Goal: Task Accomplishment & Management: Complete application form

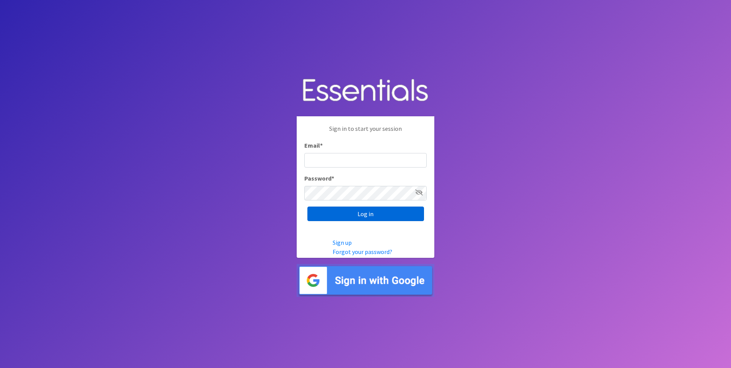
type input "Outreach@stjbc.org"
click at [395, 214] on input "Log in" at bounding box center [365, 213] width 117 height 15
type input "Outreach@stjbc.org"
click at [382, 215] on input "Log in" at bounding box center [365, 213] width 117 height 15
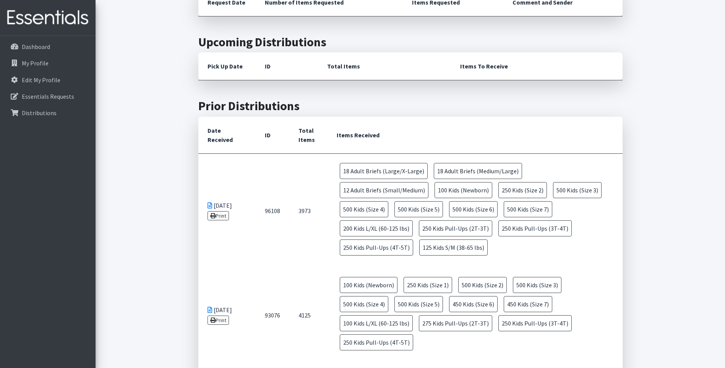
scroll to position [344, 0]
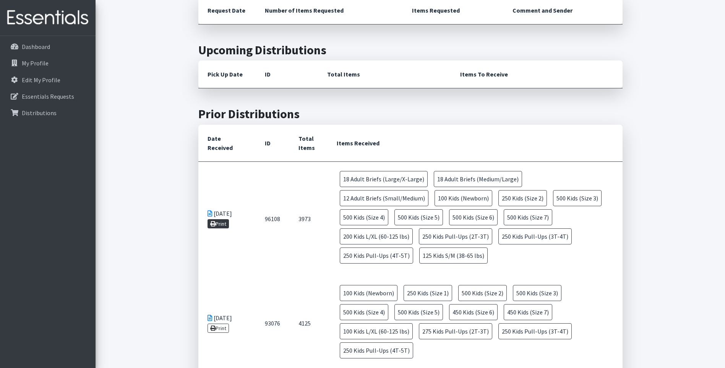
click at [223, 223] on link "Print" at bounding box center [218, 223] width 22 height 9
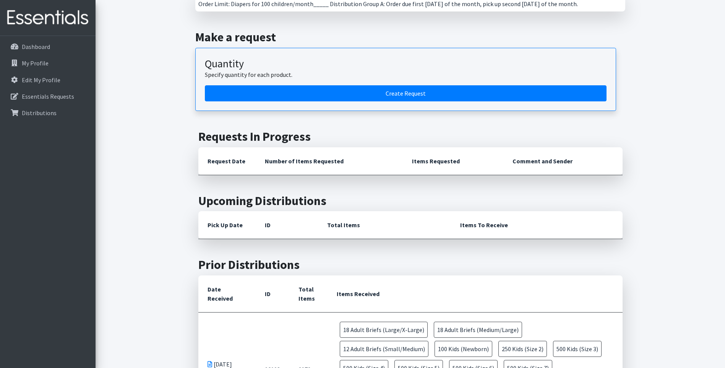
scroll to position [267, 0]
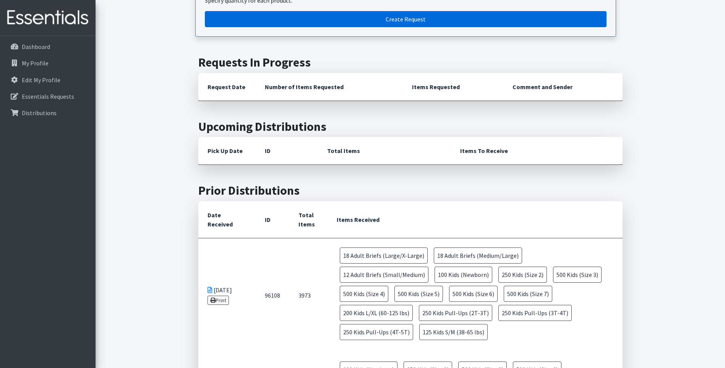
click at [437, 21] on link "Create Request" at bounding box center [406, 19] width 402 height 16
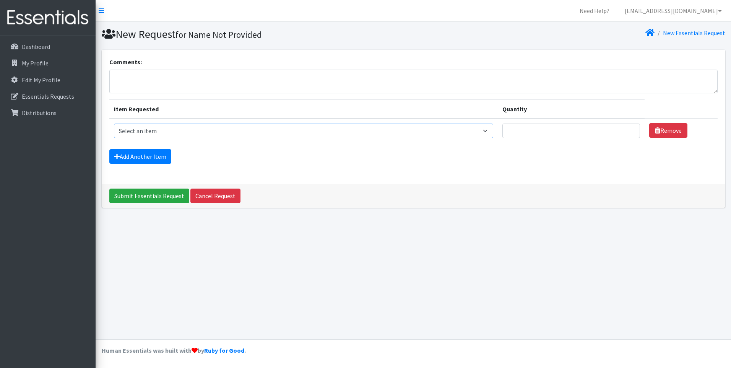
click at [309, 128] on select "Select an item Adult Briefs (Large/X-Large) Adult Briefs (Medium/Large) Adult B…" at bounding box center [303, 130] width 379 height 15
select select "4544"
click at [114, 123] on select "Select an item Adult Briefs (Large/X-Large) Adult Briefs (Medium/Large) Adult B…" at bounding box center [303, 130] width 379 height 15
click at [522, 131] on input "Quantity" at bounding box center [571, 130] width 138 height 15
type input "50"
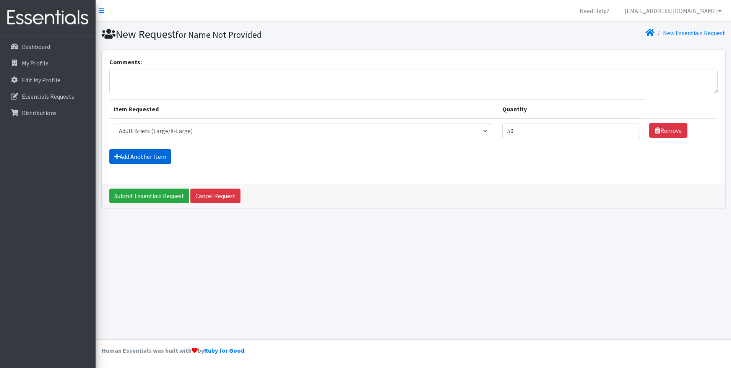
click at [125, 156] on link "Add Another Item" at bounding box center [140, 156] width 62 height 15
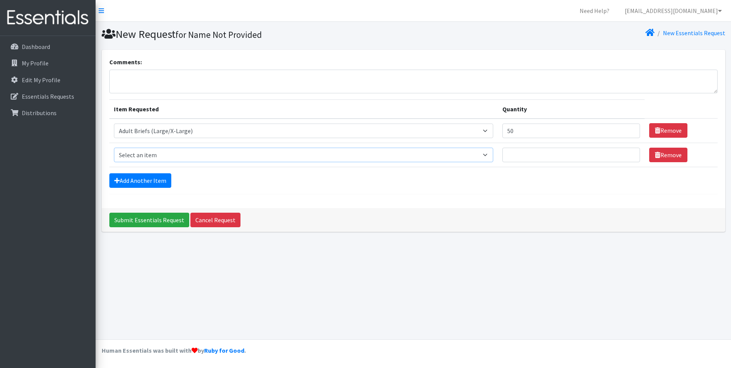
click at [154, 155] on select "Select an item Adult Briefs (Large/X-Large) Adult Briefs (Medium/Large) Adult B…" at bounding box center [303, 154] width 379 height 15
select select "4549"
click at [114, 147] on select "Select an item Adult Briefs (Large/X-Large) Adult Briefs (Medium/Large) Adult B…" at bounding box center [303, 154] width 379 height 15
click at [536, 159] on input "Quantity" at bounding box center [571, 154] width 138 height 15
type input "50"
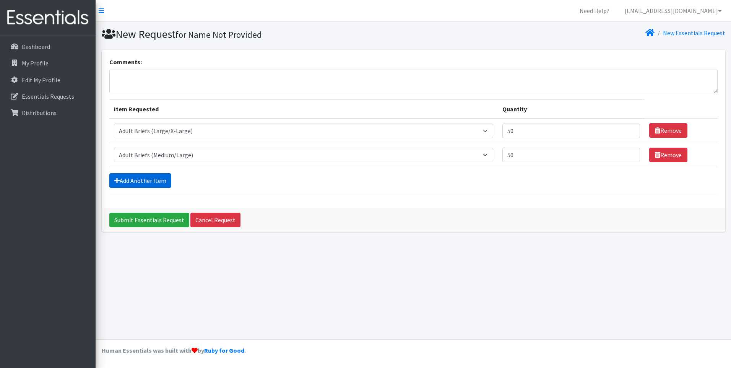
click at [133, 180] on link "Add Another Item" at bounding box center [140, 180] width 62 height 15
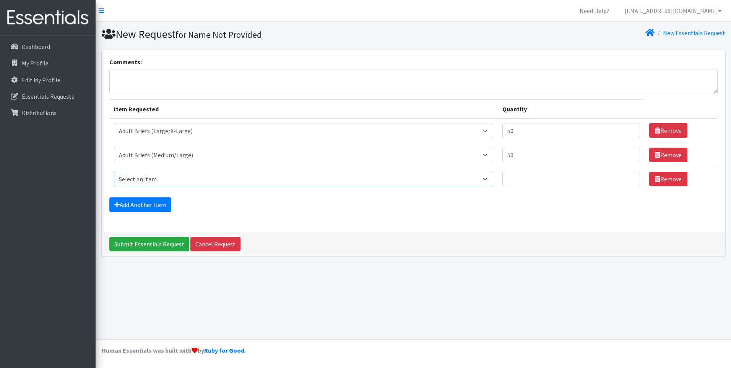
click at [232, 179] on select "Select an item Adult Briefs (Large/X-Large) Adult Briefs (Medium/Large) Adult B…" at bounding box center [303, 179] width 379 height 15
select select "4560"
click at [114, 172] on select "Select an item Adult Briefs (Large/X-Large) Adult Briefs (Medium/Large) Adult B…" at bounding box center [303, 179] width 379 height 15
click at [583, 185] on input "Quantity" at bounding box center [571, 179] width 138 height 15
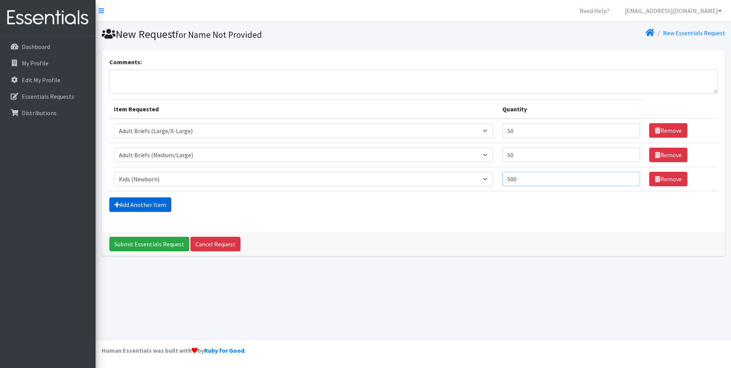
type input "500"
click at [142, 199] on link "Add Another Item" at bounding box center [140, 204] width 62 height 15
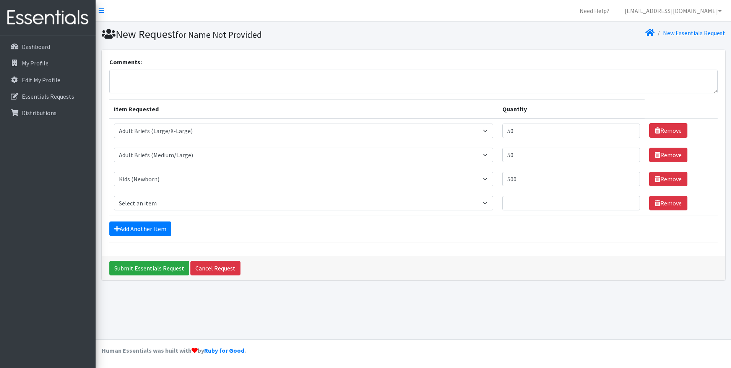
select select "4565"
click at [114, 196] on select "Select an item Adult Briefs (Large/X-Large) Adult Briefs (Medium/Large) Adult B…" at bounding box center [303, 203] width 379 height 15
click at [153, 50] on div "Comments: Item Requested Quantity Item Requested Select an item Adult Briefs (L…" at bounding box center [413, 153] width 623 height 206
click at [539, 201] on input "Quantity" at bounding box center [571, 203] width 138 height 15
type input "500"
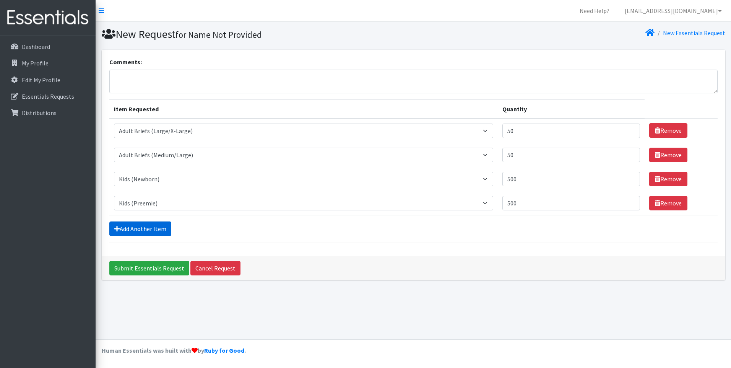
click at [149, 227] on link "Add Another Item" at bounding box center [140, 228] width 62 height 15
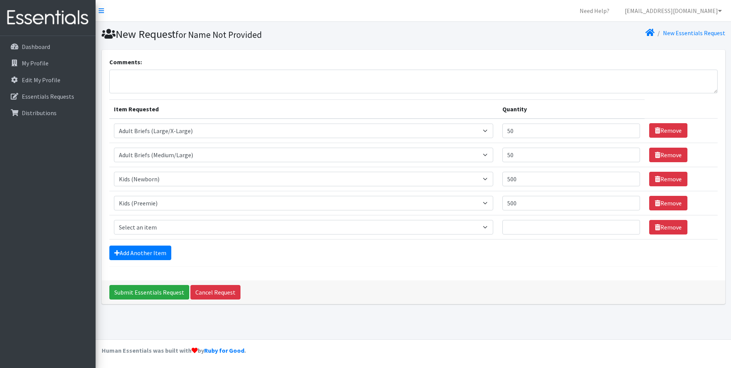
select select "4561"
click at [114, 220] on select "Select an item Adult Briefs (Large/X-Large) Adult Briefs (Medium/Large) Adult B…" at bounding box center [303, 227] width 379 height 15
click at [546, 229] on input "Quantity" at bounding box center [571, 227] width 138 height 15
type input "500"
click at [153, 254] on link "Add Another Item" at bounding box center [140, 252] width 62 height 15
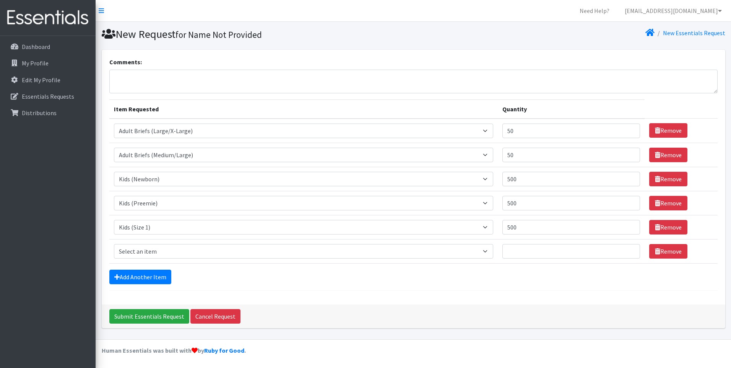
select select "4562"
click at [114, 244] on select "Select an item Adult Briefs (Large/X-Large) Adult Briefs (Medium/Large) Adult B…" at bounding box center [303, 251] width 379 height 15
click at [167, 120] on td "Item Requested Select an item Adult Briefs (Large/X-Large) Adult Briefs (Medium…" at bounding box center [303, 130] width 388 height 24
click at [531, 251] on input "Quantity" at bounding box center [571, 251] width 138 height 15
type input "500"
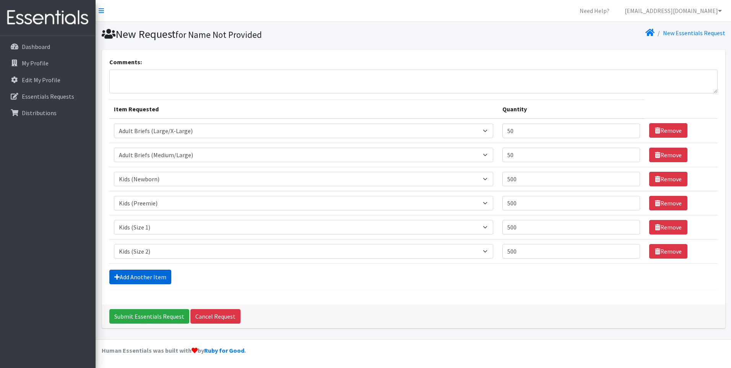
click at [162, 279] on link "Add Another Item" at bounding box center [140, 276] width 62 height 15
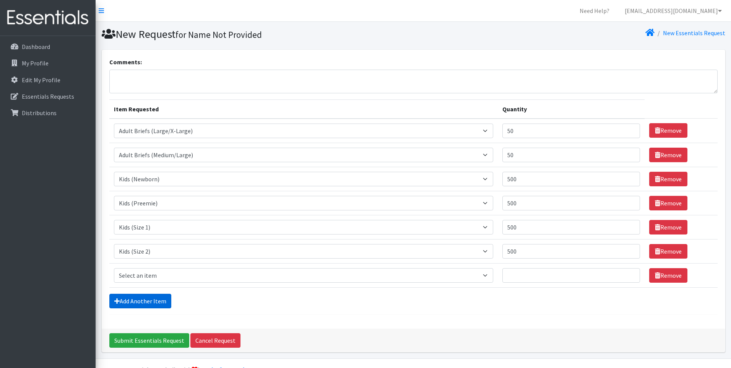
click at [162, 279] on form "Comments: Item Requested Quantity Item Requested Select an item Adult Briefs (L…" at bounding box center [413, 185] width 608 height 257
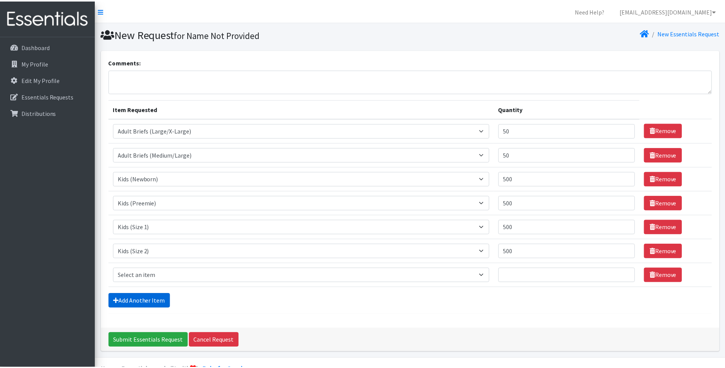
scroll to position [19, 0]
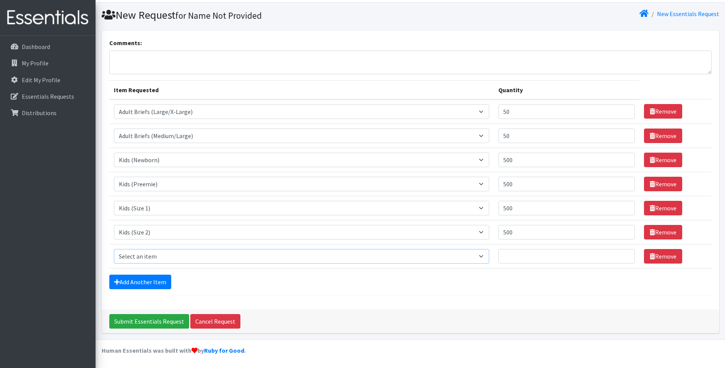
click at [180, 250] on select "Select an item Adult Briefs (Large/X-Large) Adult Briefs (Medium/Large) Adult B…" at bounding box center [302, 256] width 376 height 15
select select "4566"
click at [114, 249] on select "Select an item Adult Briefs (Large/X-Large) Adult Briefs (Medium/Large) Adult B…" at bounding box center [302, 256] width 376 height 15
click at [531, 255] on input "Quantity" at bounding box center [566, 256] width 136 height 15
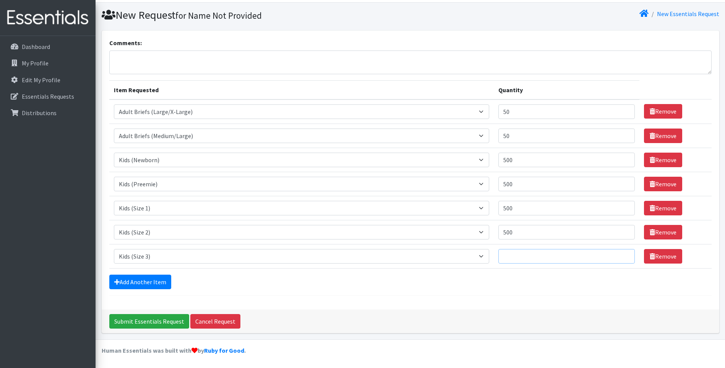
click at [531, 255] on input "Quantity" at bounding box center [566, 256] width 136 height 15
type input "750"
click at [118, 283] on icon at bounding box center [116, 282] width 5 height 6
click at [139, 282] on link "Add Another Item" at bounding box center [140, 281] width 62 height 15
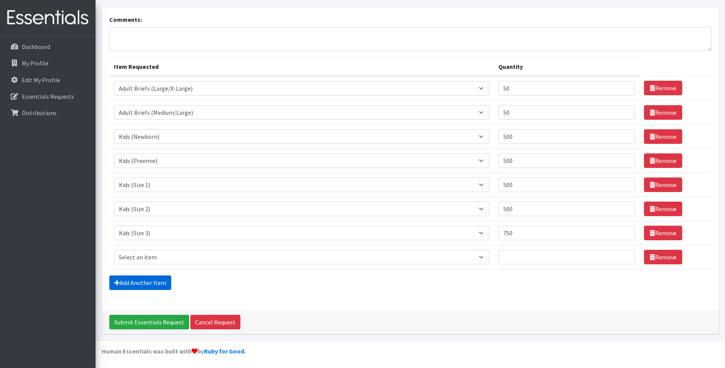
scroll to position [43, 0]
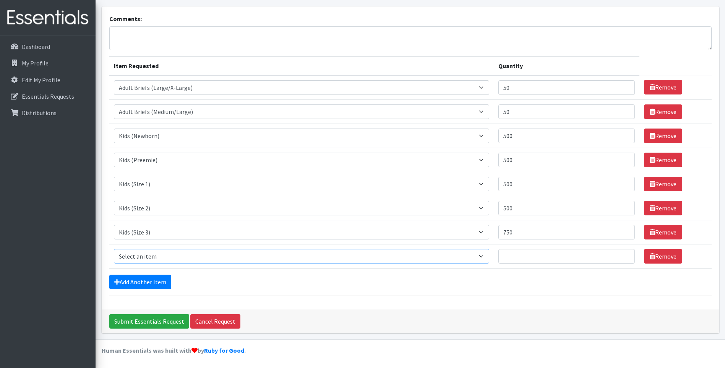
click at [168, 258] on select "Select an item Adult Briefs (Large/X-Large) Adult Briefs (Medium/Large) Adult B…" at bounding box center [302, 256] width 376 height 15
select select "4567"
click at [114, 249] on select "Select an item Adult Briefs (Large/X-Large) Adult Briefs (Medium/Large) Adult B…" at bounding box center [302, 256] width 376 height 15
click at [529, 257] on input "Quantity" at bounding box center [566, 256] width 136 height 15
type input "750"
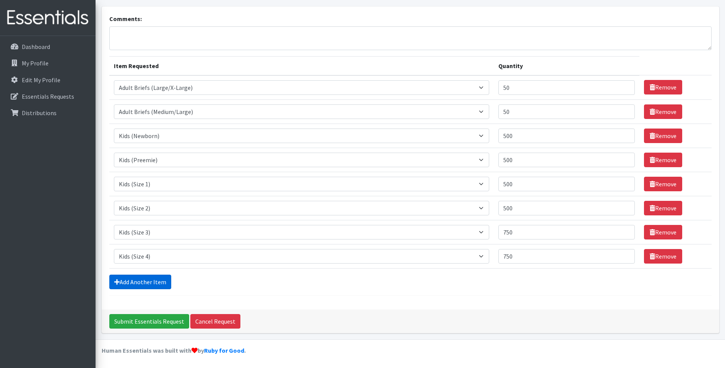
click at [157, 281] on link "Add Another Item" at bounding box center [140, 281] width 62 height 15
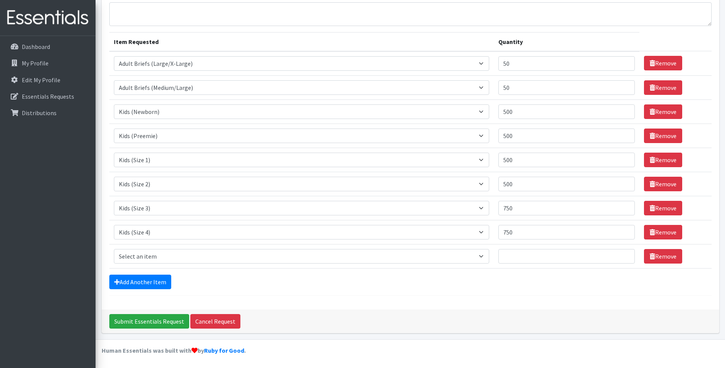
select select "4568"
click at [114, 249] on select "Select an item Adult Briefs (Large/X-Large) Adult Briefs (Medium/Large) Adult B…" at bounding box center [302, 256] width 376 height 15
click at [150, 157] on select "Select an item Adult Briefs (Large/X-Large) Adult Briefs (Medium/Large) Adult B…" at bounding box center [302, 159] width 376 height 15
click at [576, 313] on div "Submit Essentials Request Cancel Request" at bounding box center [410, 321] width 617 height 24
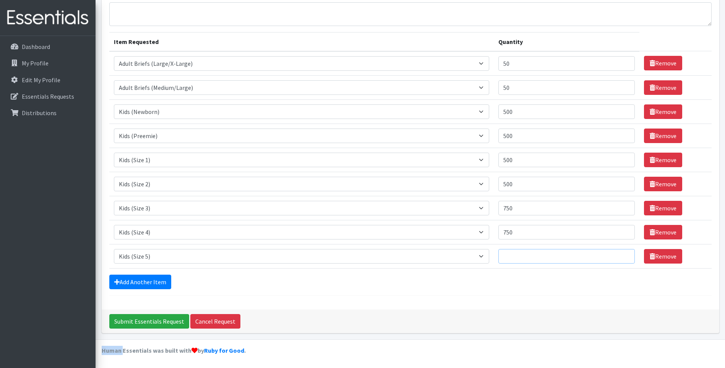
drag, startPoint x: 576, startPoint y: 313, endPoint x: 528, endPoint y: 257, distance: 74.0
click at [529, 257] on input "Quantity" at bounding box center [566, 256] width 136 height 15
type input "750"
click at [143, 281] on link "Add Another Item" at bounding box center [140, 281] width 62 height 15
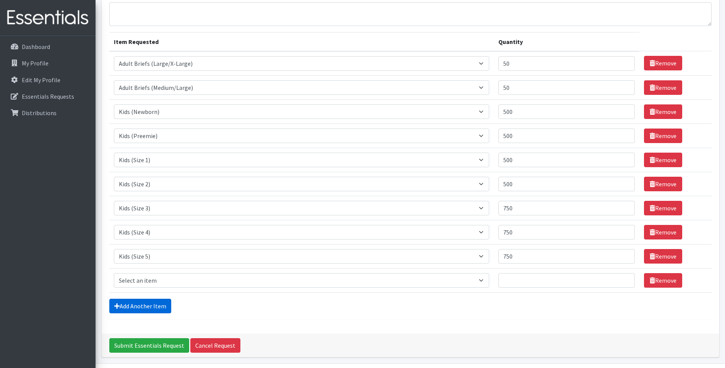
scroll to position [91, 0]
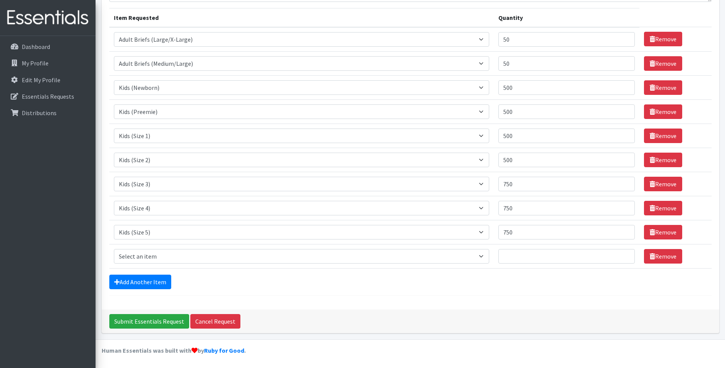
click at [167, 254] on select "Select an item Adult Briefs (Large/X-Large) Adult Briefs (Medium/Large) Adult B…" at bounding box center [302, 256] width 376 height 15
click at [157, 256] on select "Select an item Adult Briefs (Large/X-Large) Adult Briefs (Medium/Large) Adult B…" at bounding box center [302, 256] width 376 height 15
click at [157, 259] on select "Select an item Adult Briefs (Large/X-Large) Adult Briefs (Medium/Large) Adult B…" at bounding box center [302, 256] width 376 height 15
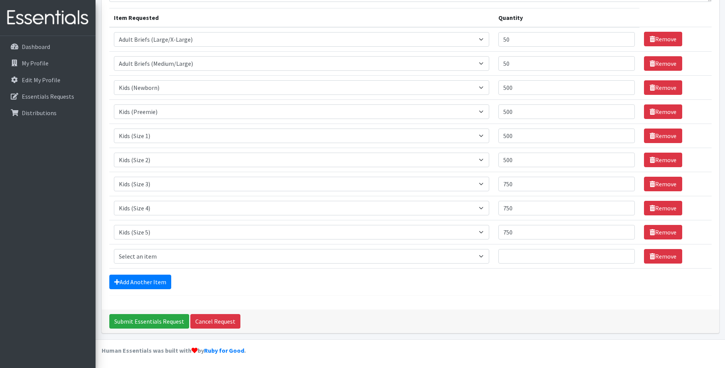
select select "4572"
click at [114, 249] on select "Select an item Adult Briefs (Large/X-Large) Adult Briefs (Medium/Large) Adult B…" at bounding box center [302, 256] width 376 height 15
click at [519, 259] on input "Quantity" at bounding box center [566, 256] width 136 height 15
type input "750"
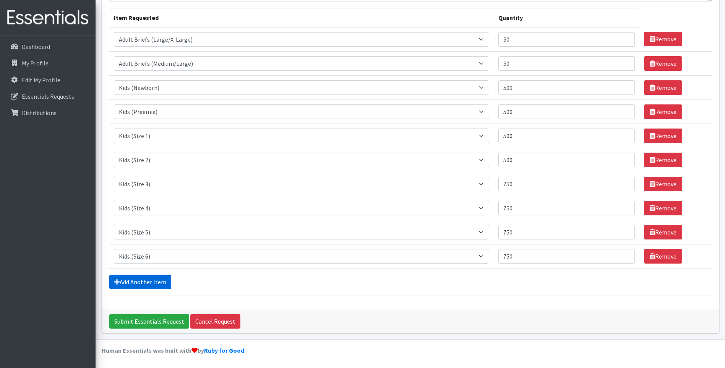
click at [145, 275] on link "Add Another Item" at bounding box center [140, 281] width 62 height 15
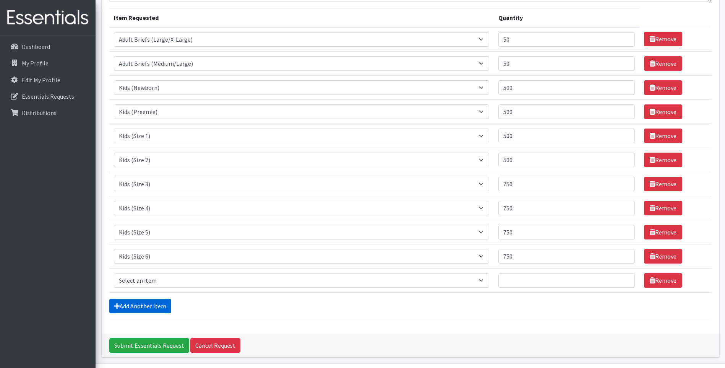
scroll to position [115, 0]
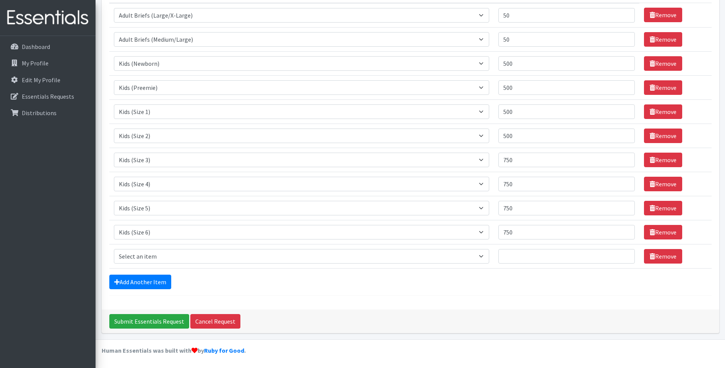
select select "13208"
click at [114, 249] on select "Select an item Adult Briefs (Large/X-Large) Adult Briefs (Medium/Large) Adult B…" at bounding box center [302, 256] width 376 height 15
click at [167, 176] on td "Item Requested Select an item Adult Briefs (Large/X-Large) Adult Briefs (Medium…" at bounding box center [301, 184] width 385 height 24
click at [518, 262] on input "Quantity" at bounding box center [566, 256] width 136 height 15
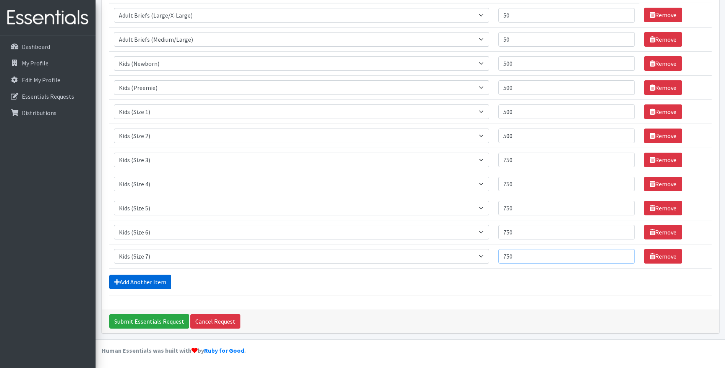
type input "750"
click at [150, 279] on link "Add Another Item" at bounding box center [140, 281] width 62 height 15
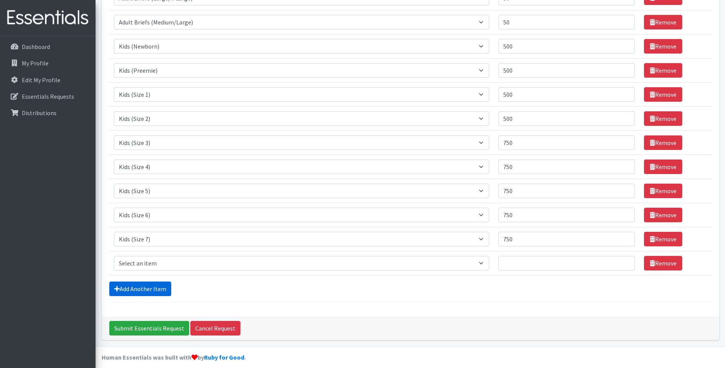
click at [150, 279] on form "Comments: Item Requested Quantity Item Requested Select an item Adult Briefs (L…" at bounding box center [410, 114] width 602 height 378
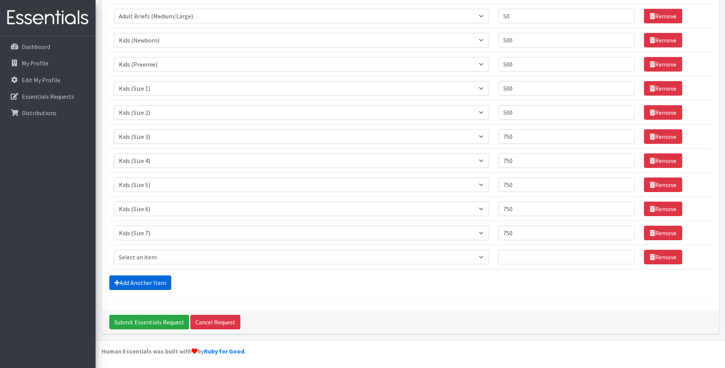
scroll to position [139, 0]
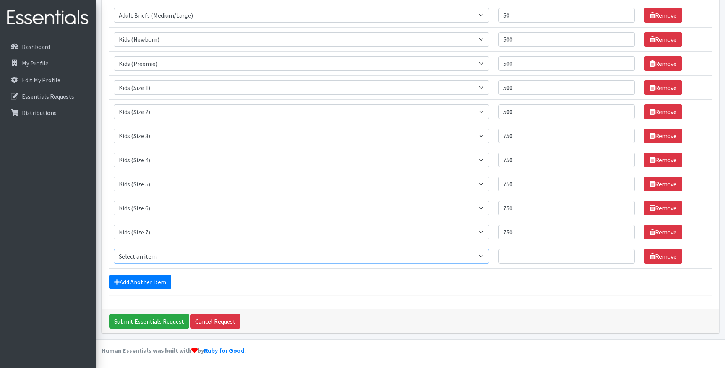
drag, startPoint x: 150, startPoint y: 279, endPoint x: 118, endPoint y: 258, distance: 38.4
click at [118, 258] on select "Select an item Adult Briefs (Large/X-Large) Adult Briefs (Medium/Large) Adult B…" at bounding box center [302, 256] width 376 height 15
select select "4576"
click at [114, 249] on select "Select an item Adult Briefs (Large/X-Large) Adult Briefs (Medium/Large) Adult B…" at bounding box center [302, 256] width 376 height 15
click at [534, 260] on input "Quantity" at bounding box center [566, 256] width 136 height 15
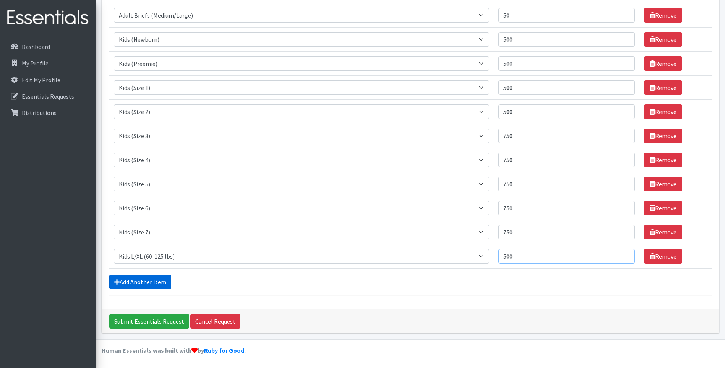
type input "500"
click at [128, 284] on link "Add Another Item" at bounding box center [140, 281] width 62 height 15
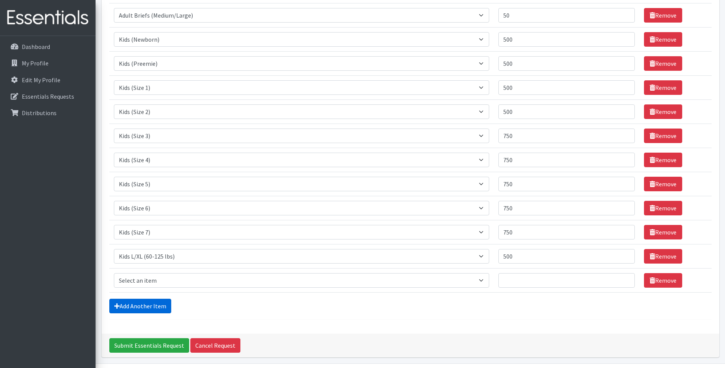
scroll to position [164, 0]
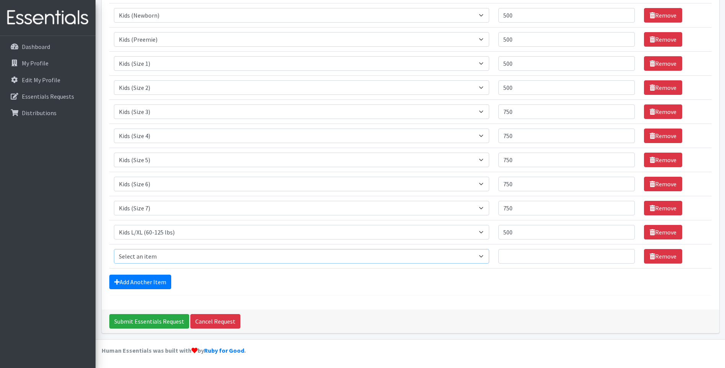
click at [153, 252] on select "Select an item Adult Briefs (Large/X-Large) Adult Briefs (Medium/Large) Adult B…" at bounding box center [302, 256] width 376 height 15
select select "4573"
click at [114, 249] on select "Select an item Adult Briefs (Large/X-Large) Adult Briefs (Medium/Large) Adult B…" at bounding box center [302, 256] width 376 height 15
click at [545, 257] on input "Quantity" at bounding box center [566, 256] width 136 height 15
type input "500"
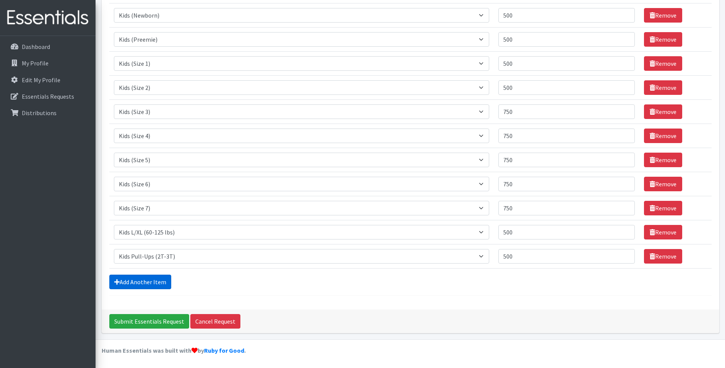
click at [144, 280] on link "Add Another Item" at bounding box center [140, 281] width 62 height 15
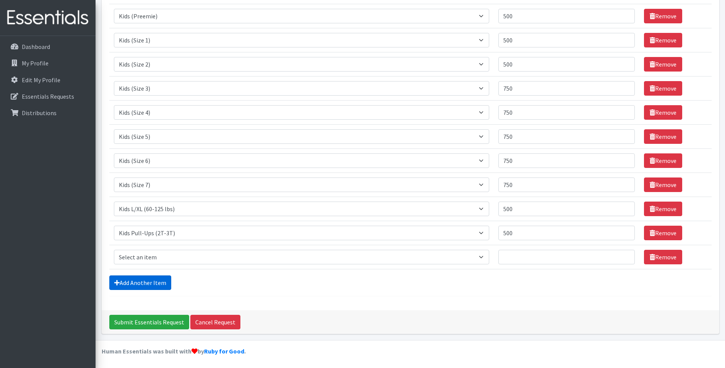
scroll to position [188, 0]
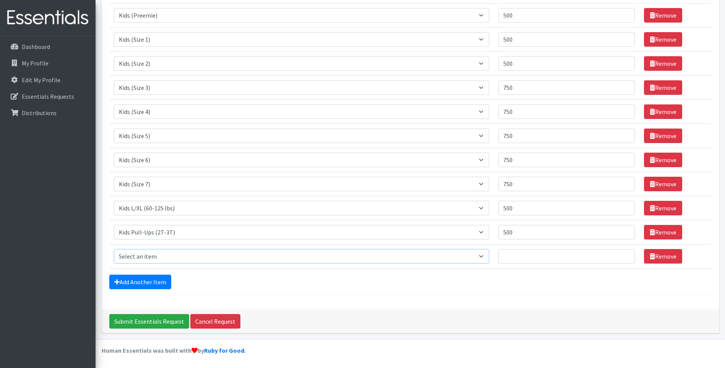
click at [153, 254] on select "Select an item Adult Briefs (Large/X-Large) Adult Briefs (Medium/Large) Adult B…" at bounding box center [302, 256] width 376 height 15
click at [160, 251] on select "Select an item Adult Briefs (Large/X-Large) Adult Briefs (Medium/Large) Adult B…" at bounding box center [302, 256] width 376 height 15
select select "4574"
click at [114, 249] on select "Select an item Adult Briefs (Large/X-Large) Adult Briefs (Medium/Large) Adult B…" at bounding box center [302, 256] width 376 height 15
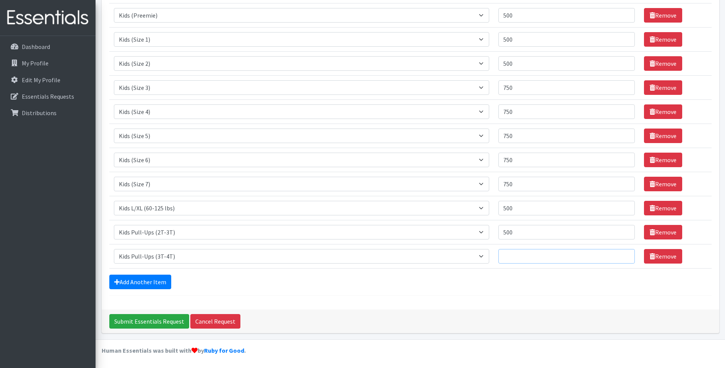
click at [522, 256] on input "Quantity" at bounding box center [566, 256] width 136 height 15
type input "500"
click at [158, 281] on link "Add Another Item" at bounding box center [140, 281] width 62 height 15
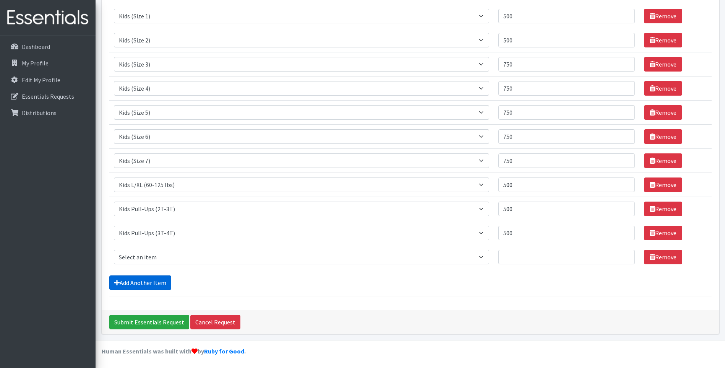
scroll to position [212, 0]
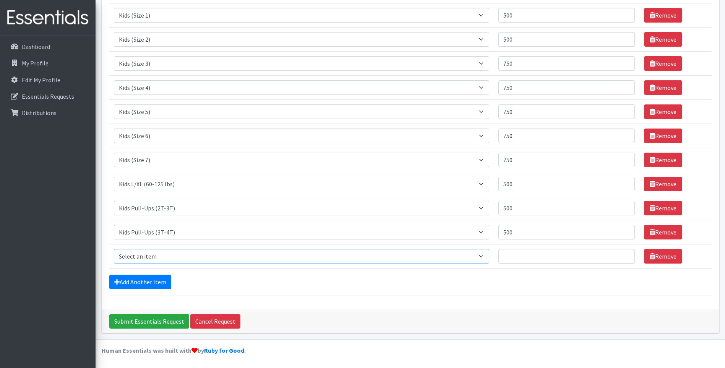
click at [143, 253] on select "Select an item Adult Briefs (Large/X-Large) Adult Briefs (Medium/Large) Adult B…" at bounding box center [302, 256] width 376 height 15
select select "4575"
click at [114, 249] on select "Select an item Adult Briefs (Large/X-Large) Adult Briefs (Medium/Large) Adult B…" at bounding box center [302, 256] width 376 height 15
click at [576, 259] on input "Quantity" at bounding box center [566, 256] width 136 height 15
type input "500"
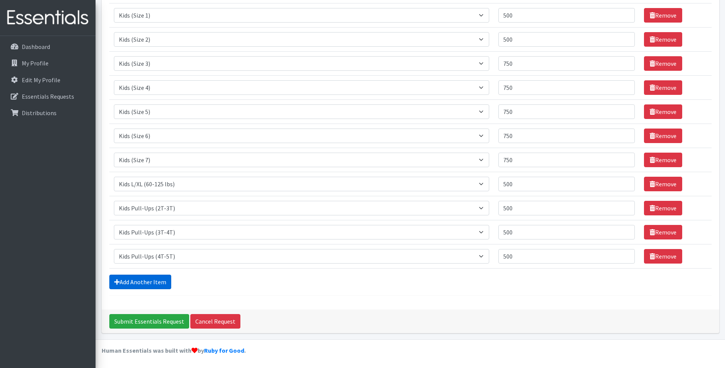
click at [127, 284] on link "Add Another Item" at bounding box center [140, 281] width 62 height 15
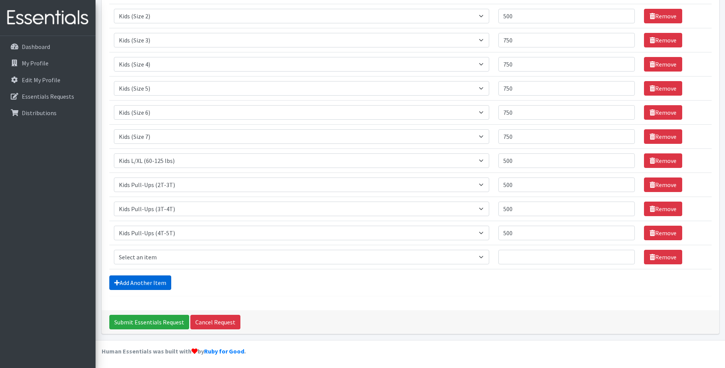
scroll to position [236, 0]
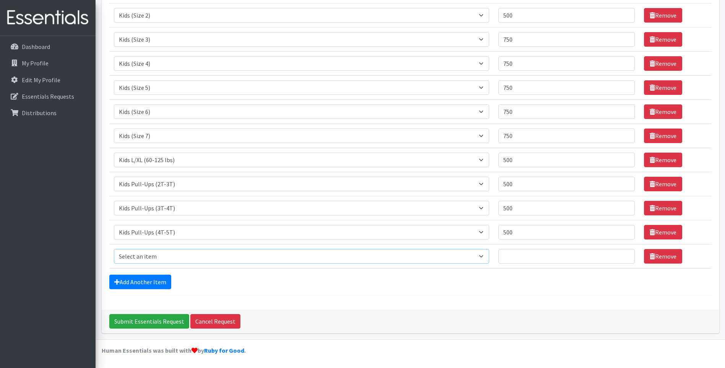
click at [140, 252] on select "Select an item Adult Briefs (Large/X-Large) Adult Briefs (Medium/Large) Adult B…" at bounding box center [302, 256] width 376 height 15
select select "4571"
click at [114, 249] on select "Select an item Adult Briefs (Large/X-Large) Adult Briefs (Medium/Large) Adult B…" at bounding box center [302, 256] width 376 height 15
click at [539, 261] on input "Quantity" at bounding box center [566, 256] width 136 height 15
type input "500"
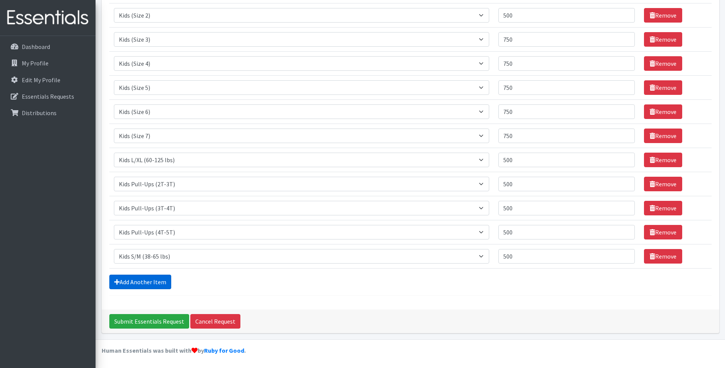
click at [162, 278] on link "Add Another Item" at bounding box center [140, 281] width 62 height 15
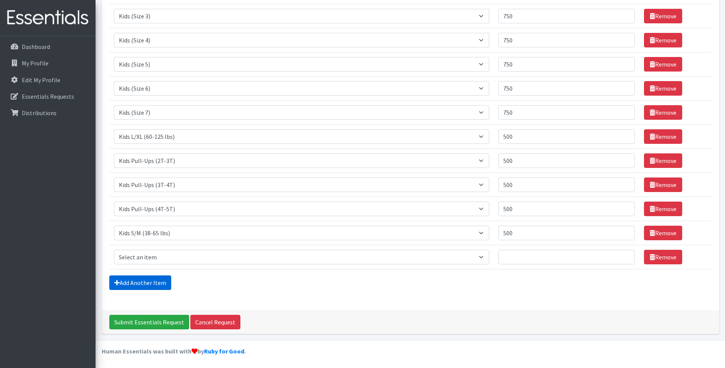
scroll to position [260, 0]
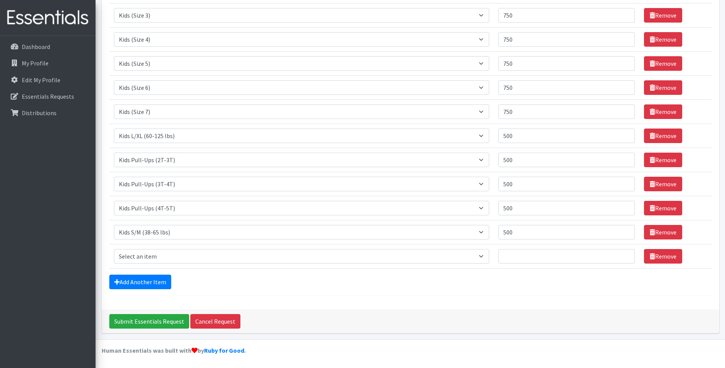
click at [139, 255] on select "Select an item Adult Briefs (Large/X-Large) Adult Briefs (Medium/Large) Adult B…" at bounding box center [302, 256] width 376 height 15
click at [165, 254] on select "Select an item Adult Briefs (Large/X-Large) Adult Briefs (Medium/Large) Adult B…" at bounding box center [302, 256] width 376 height 15
click at [160, 258] on select "Select an item Adult Briefs (Large/X-Large) Adult Briefs (Medium/Large) Adult B…" at bounding box center [302, 256] width 376 height 15
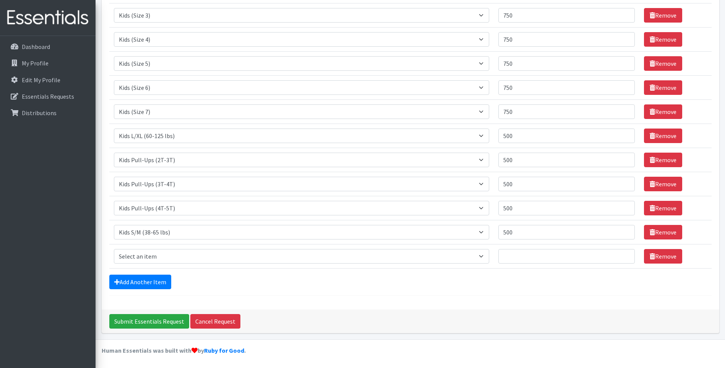
click at [160, 258] on select "Select an item Adult Briefs (Large/X-Large) Adult Briefs (Medium/Large) Adult B…" at bounding box center [302, 256] width 376 height 15
select select "4558"
click at [114, 249] on select "Select an item Adult Briefs (Large/X-Large) Adult Briefs (Medium/Large) Adult B…" at bounding box center [302, 256] width 376 height 15
click at [518, 258] on input "Quantity" at bounding box center [566, 256] width 136 height 15
type input "1000"
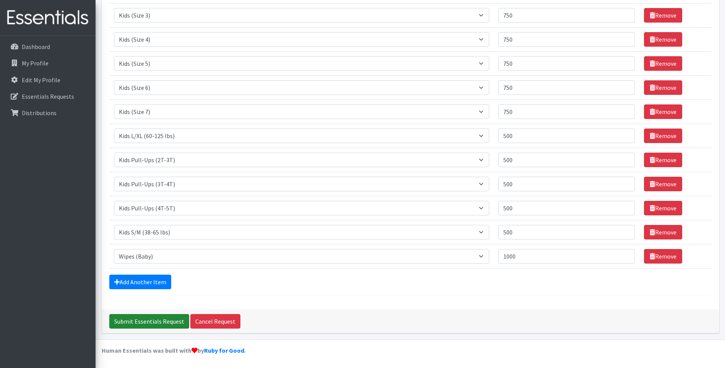
click at [162, 323] on input "Submit Essentials Request" at bounding box center [149, 321] width 80 height 15
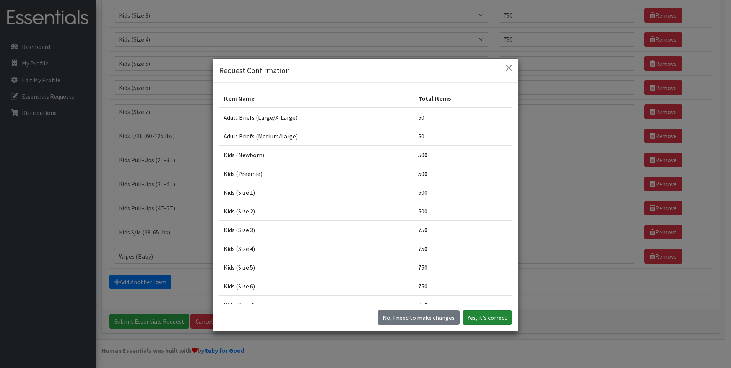
click at [483, 318] on button "Yes, it's correct" at bounding box center [486, 317] width 49 height 15
